Goal: Information Seeking & Learning: Learn about a topic

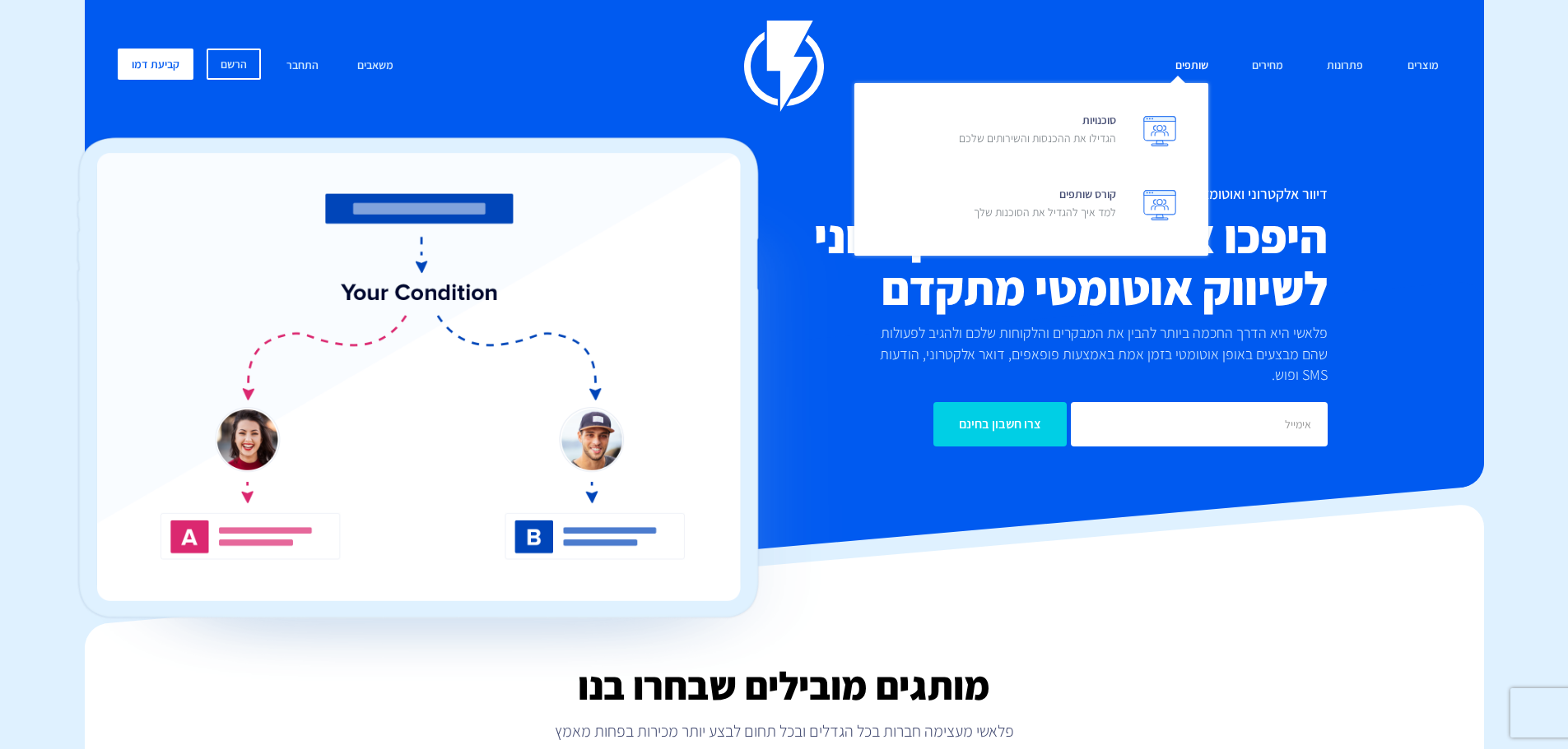
click at [1199, 68] on link "שותפים" at bounding box center [1192, 66] width 58 height 36
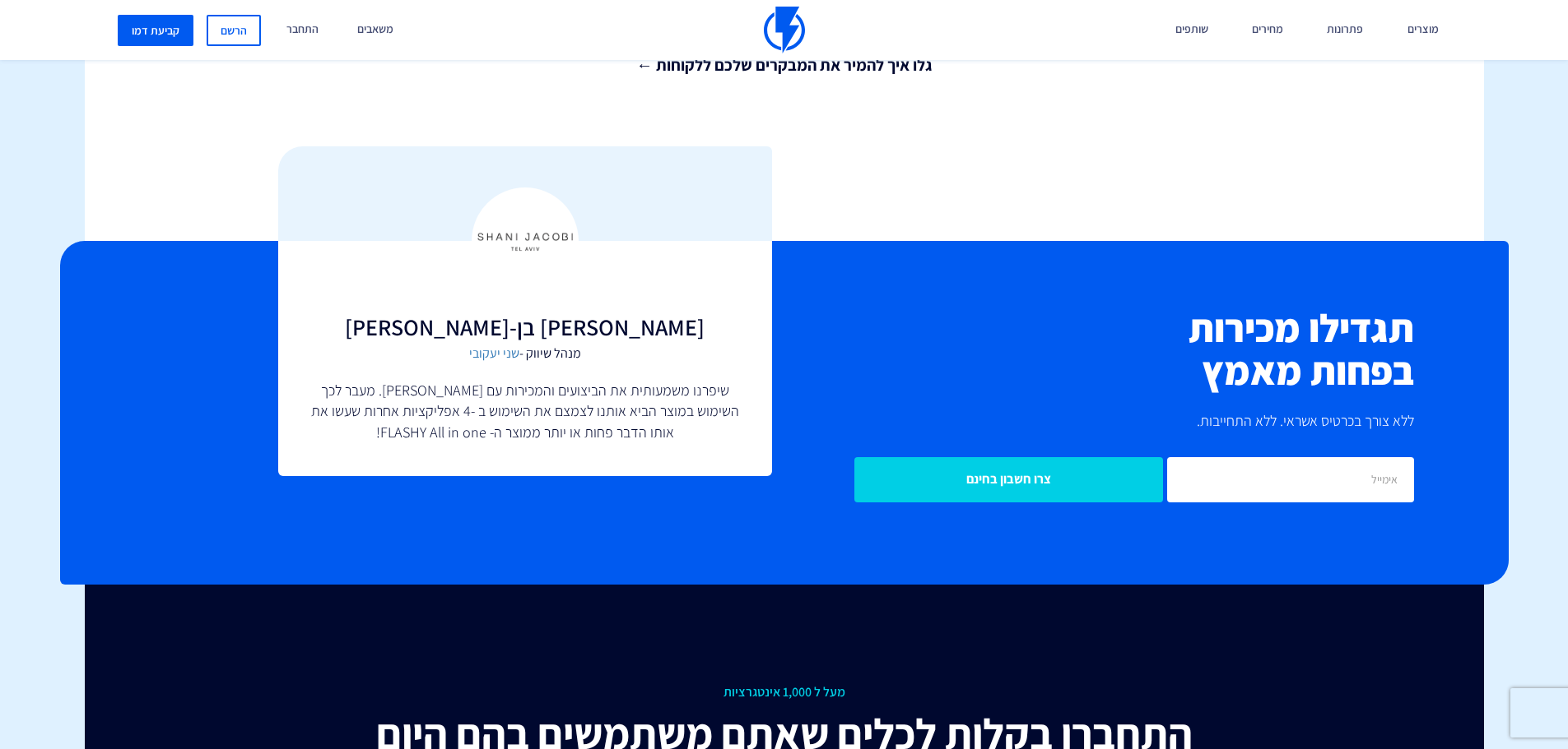
scroll to position [4257, 0]
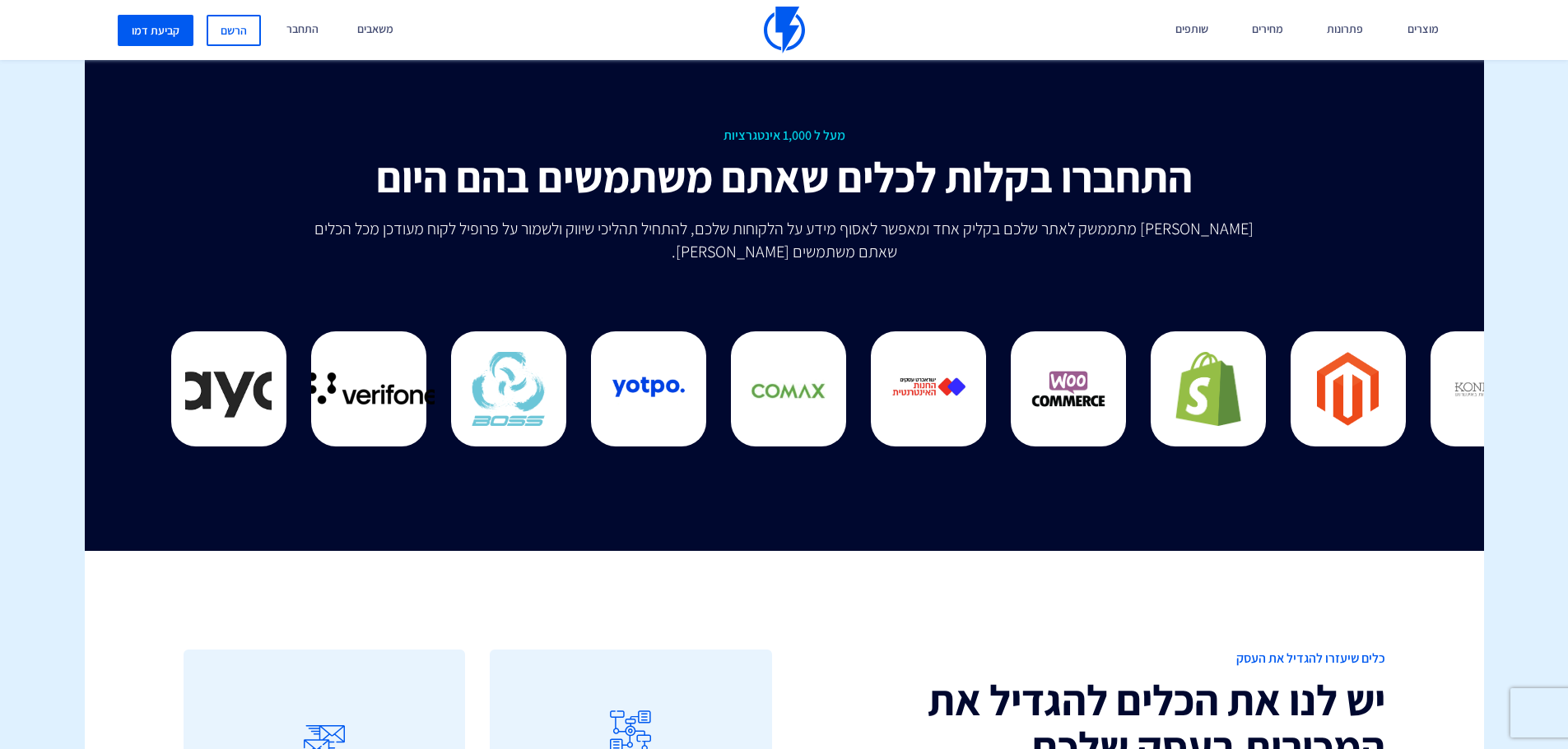
click at [800, 127] on span "מעל ל 1,000 אינטגרציות" at bounding box center [784, 136] width 1201 height 19
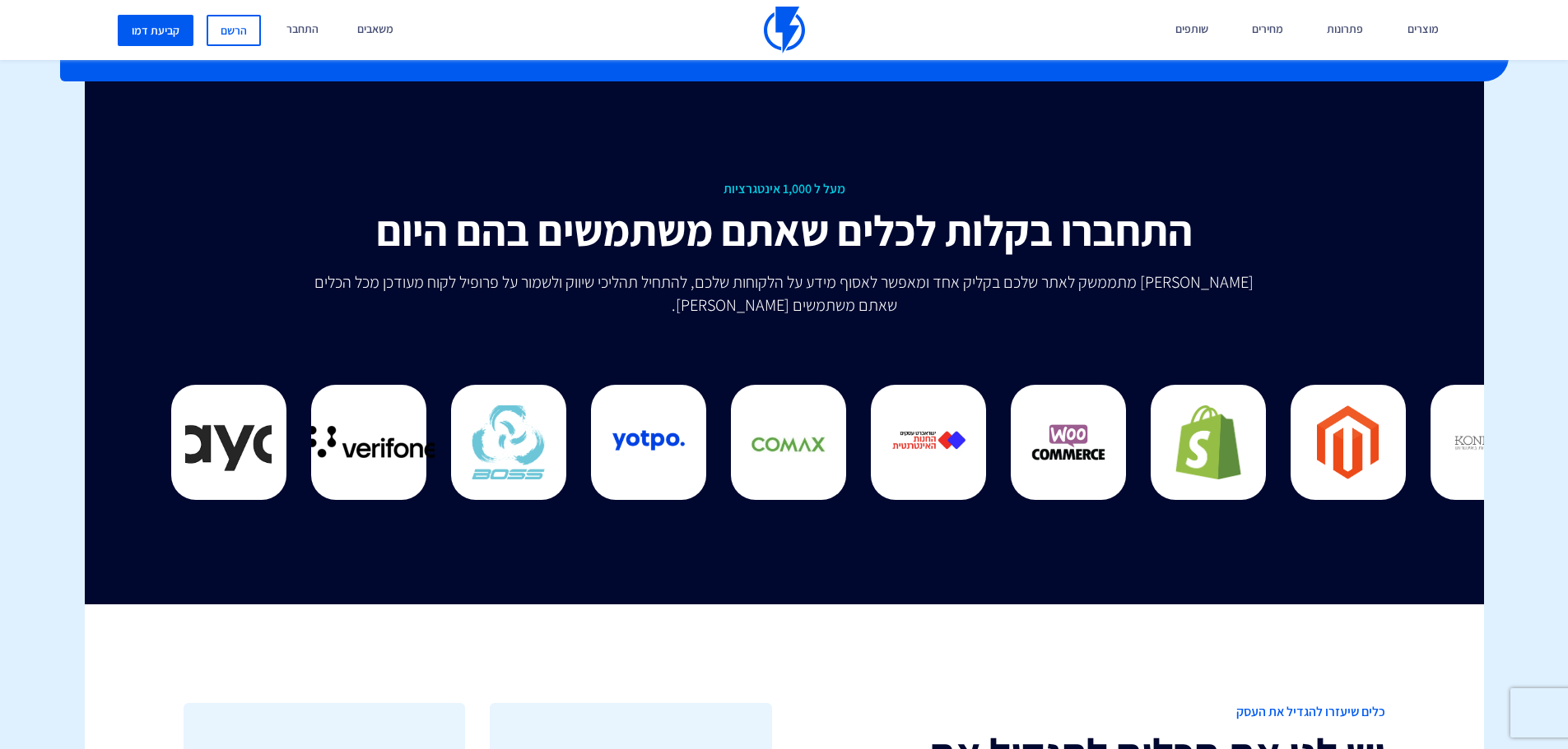
scroll to position [4175, 0]
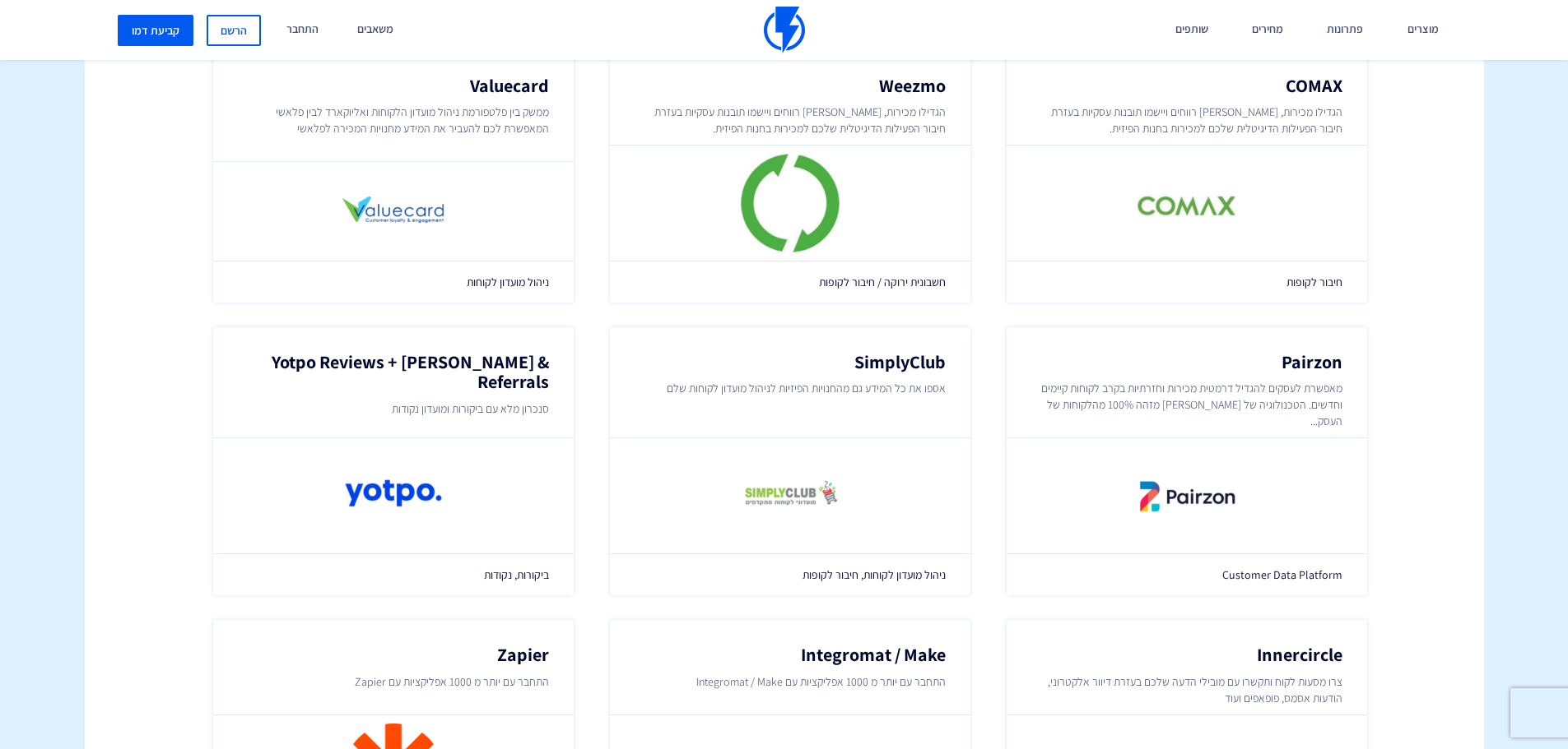
scroll to position [1362, 0]
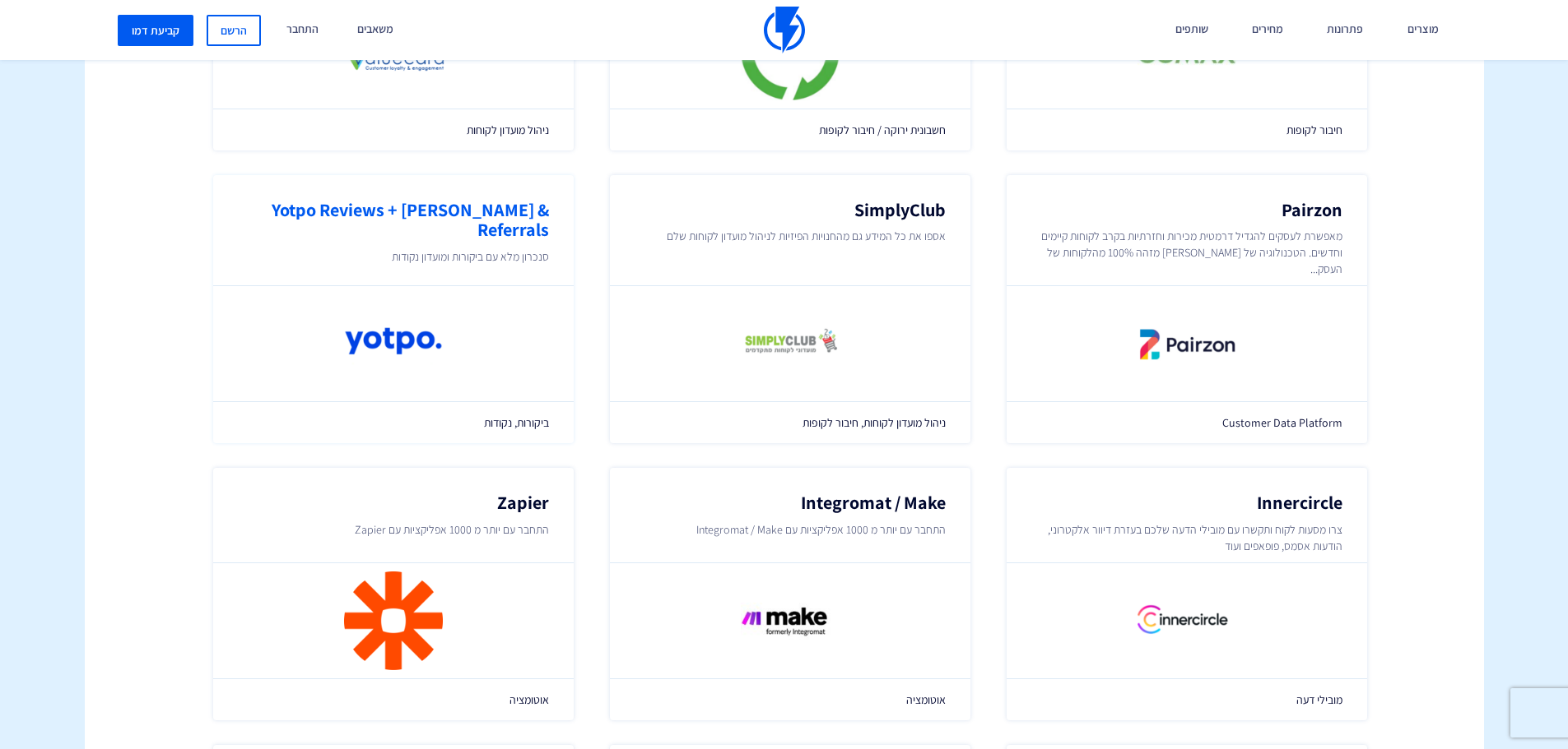
click at [420, 347] on img at bounding box center [393, 343] width 99 height 99
click at [405, 310] on img at bounding box center [393, 343] width 99 height 99
click at [434, 213] on h2 "Yotpo Reviews + [PERSON_NAME] & Referrals" at bounding box center [393, 219] width 311 height 39
click at [479, 211] on h2 "Yotpo Reviews + [PERSON_NAME] & Referrals" at bounding box center [393, 219] width 311 height 39
drag, startPoint x: 494, startPoint y: 216, endPoint x: 516, endPoint y: 230, distance: 26.1
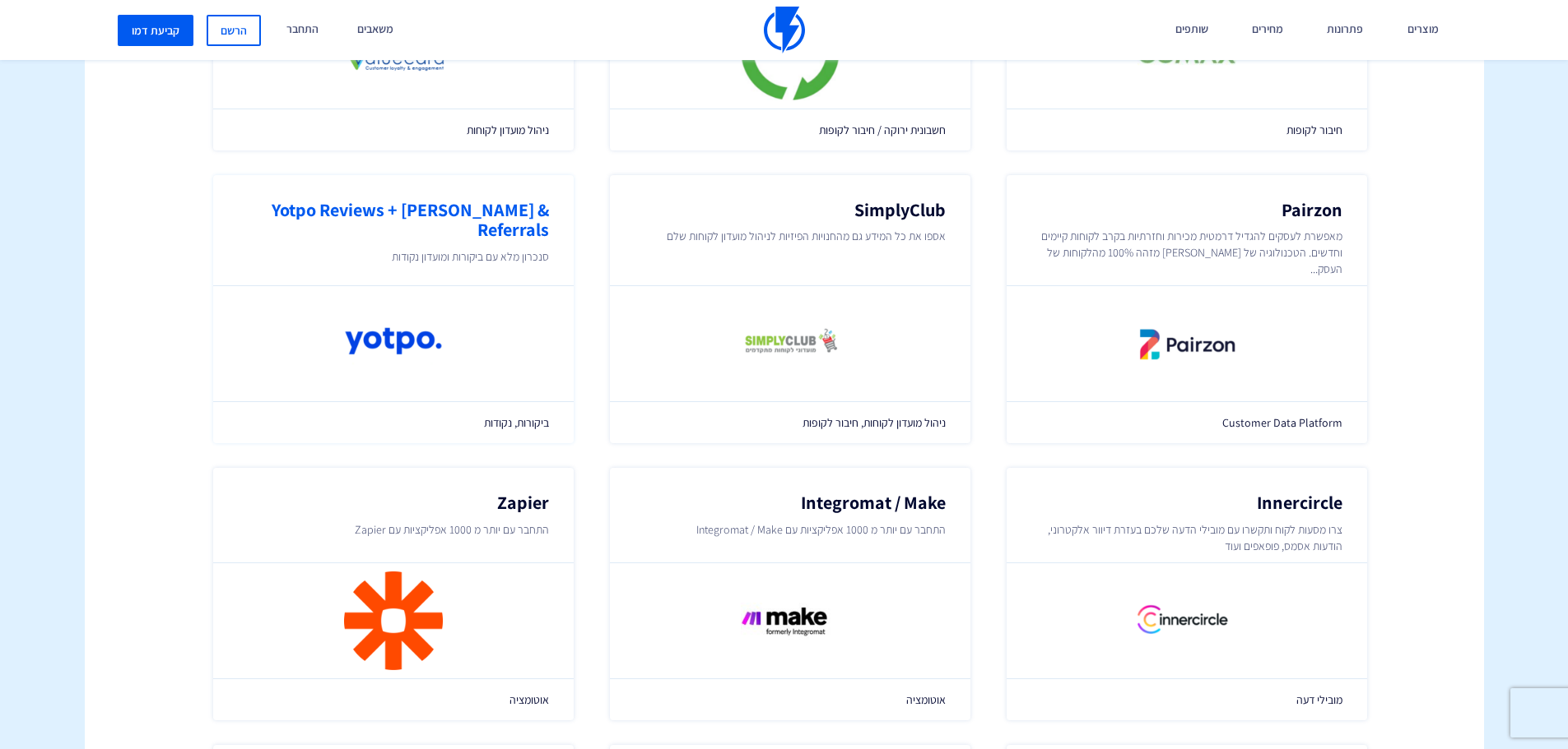
click at [494, 218] on h2 "Yotpo Reviews + [PERSON_NAME] & Referrals" at bounding box center [393, 219] width 311 height 39
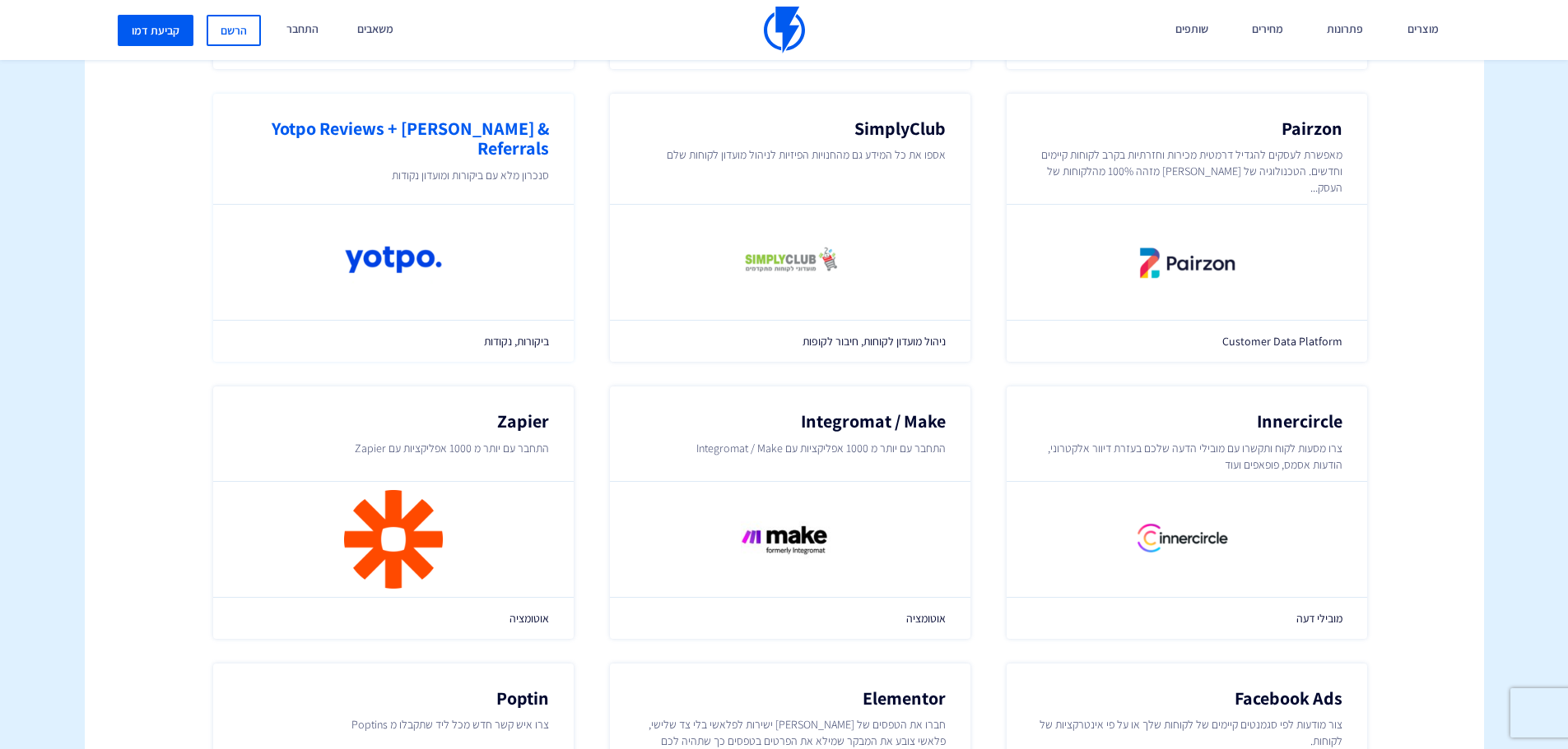
scroll to position [1444, 0]
click at [121, 285] on div "אינטגרציות התחברו לכלים שאתם משתמשים [PERSON_NAME] היום כדי להתחיל מסעות שיווק,…" at bounding box center [784, 189] width 1424 height 2771
